Goal: Task Accomplishment & Management: Use online tool/utility

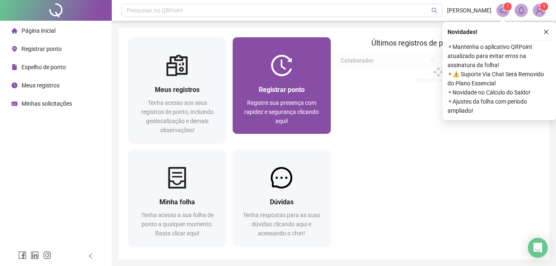
click at [274, 78] on div "Registrar ponto Registre sua presença com rapidez e segurança clicando aqui!" at bounding box center [281, 104] width 98 height 57
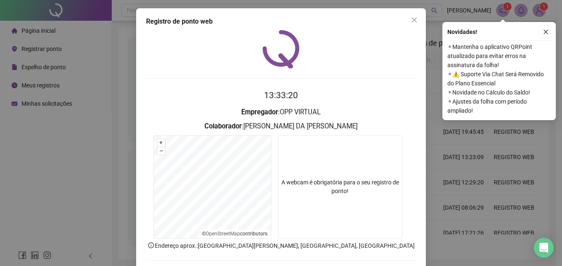
scroll to position [39, 0]
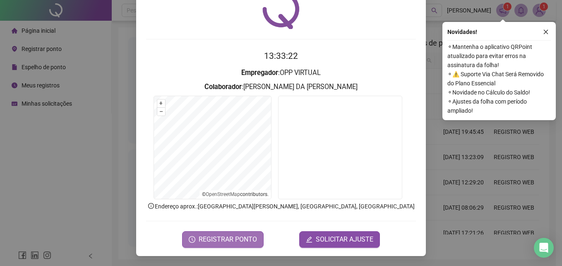
click at [228, 242] on span "REGISTRAR PONTO" at bounding box center [228, 239] width 58 height 10
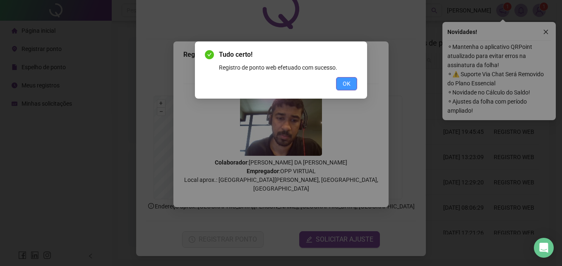
click at [336, 86] on button "OK" at bounding box center [346, 83] width 21 height 13
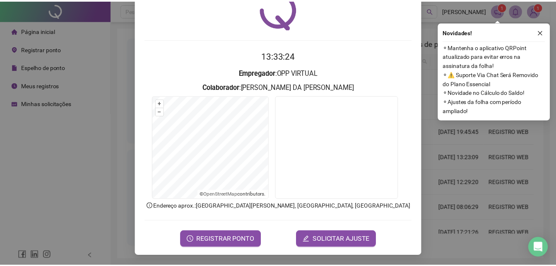
scroll to position [0, 0]
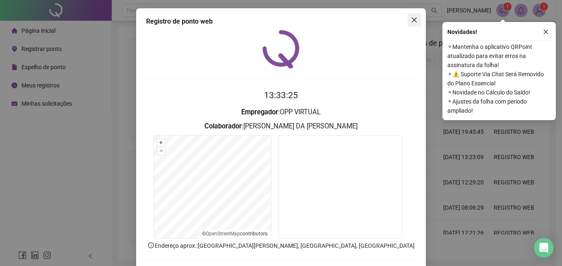
click at [411, 20] on icon "close" at bounding box center [414, 20] width 7 height 7
